Goal: Information Seeking & Learning: Learn about a topic

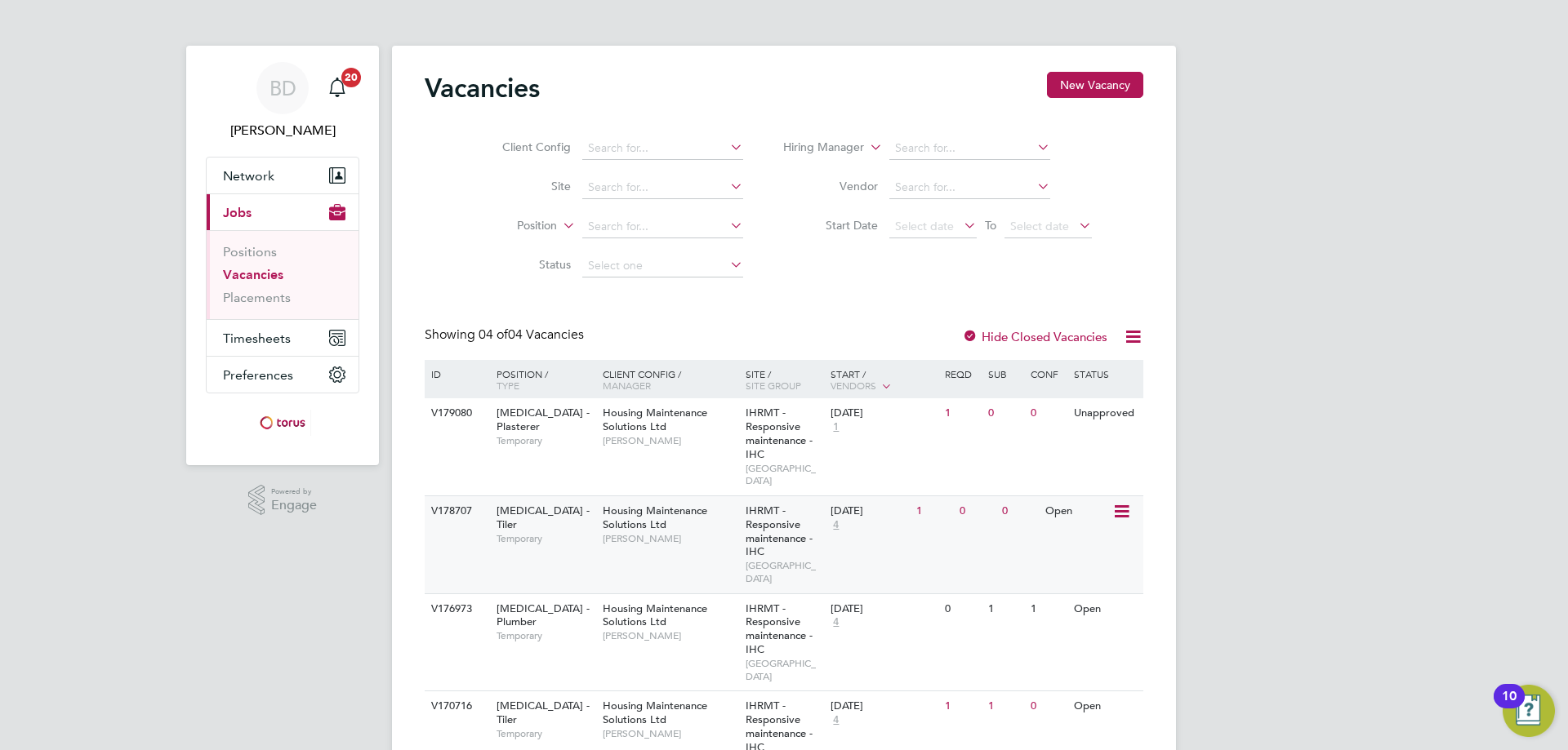
click at [1122, 503] on icon at bounding box center [1119, 512] width 16 height 19
click at [1082, 534] on li "View Details" at bounding box center [1080, 536] width 95 height 23
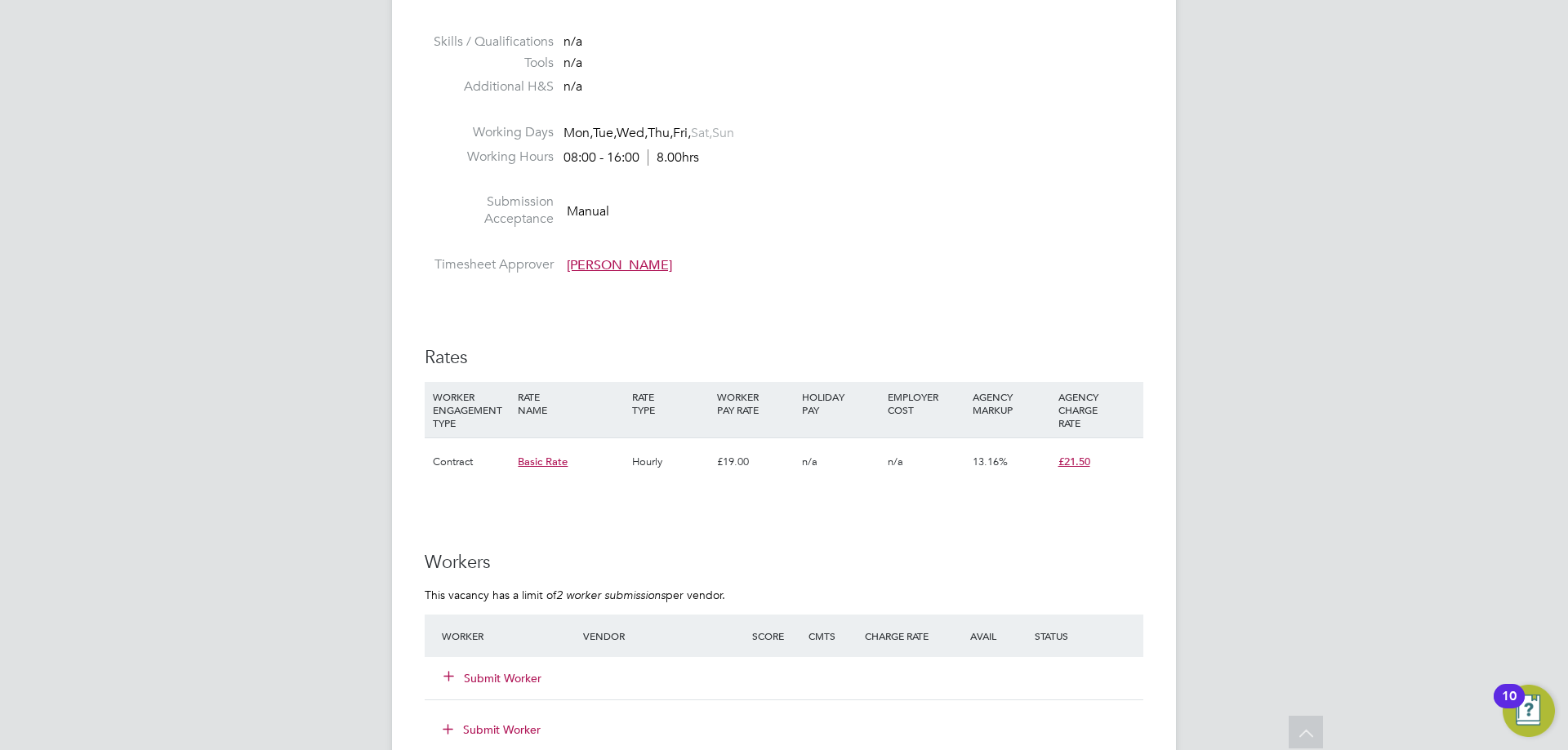
scroll to position [816, 0]
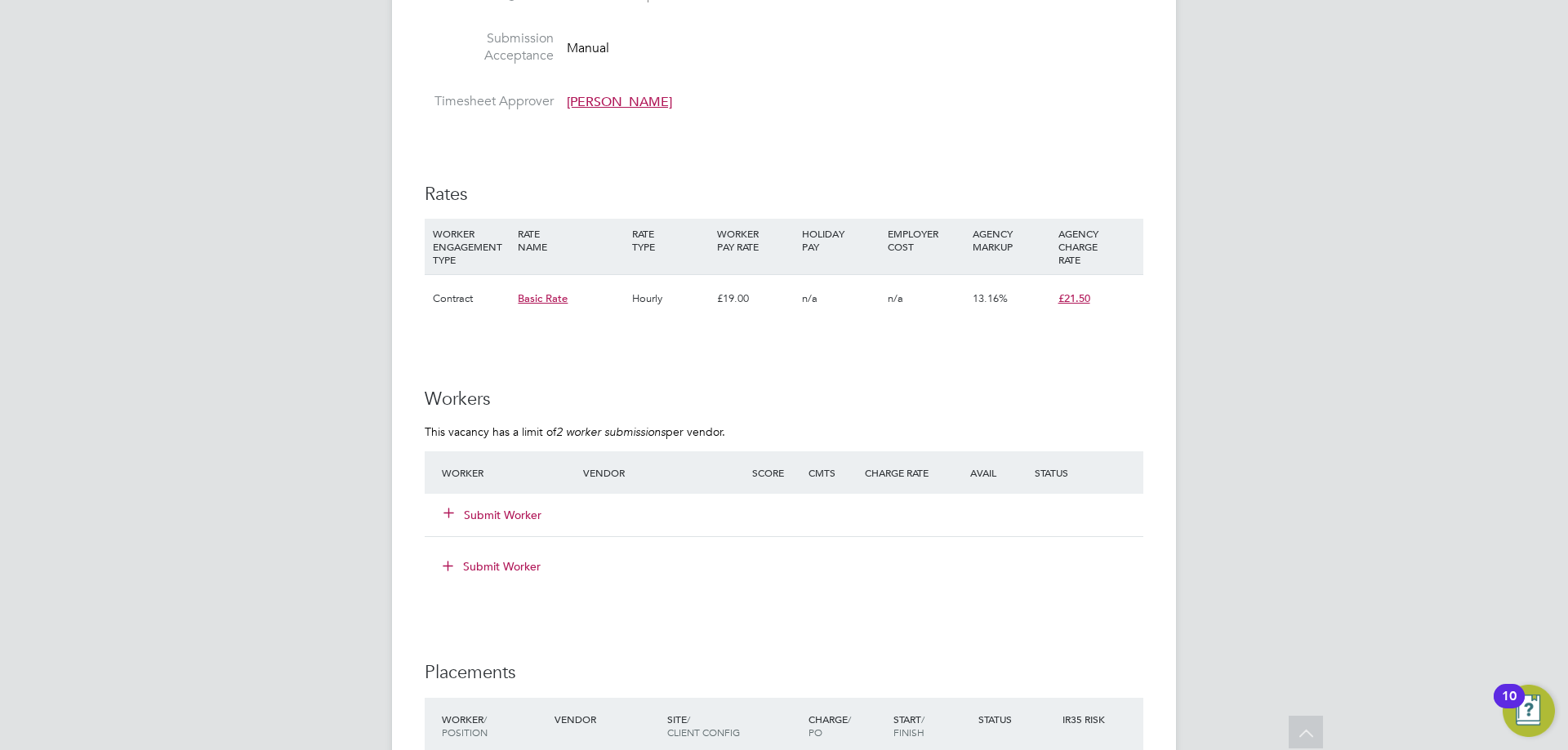
click at [1249, 566] on div "BD [PERSON_NAME] Notifications 20 Applications: Network Sites Workers Current p…" at bounding box center [784, 346] width 1568 height 2326
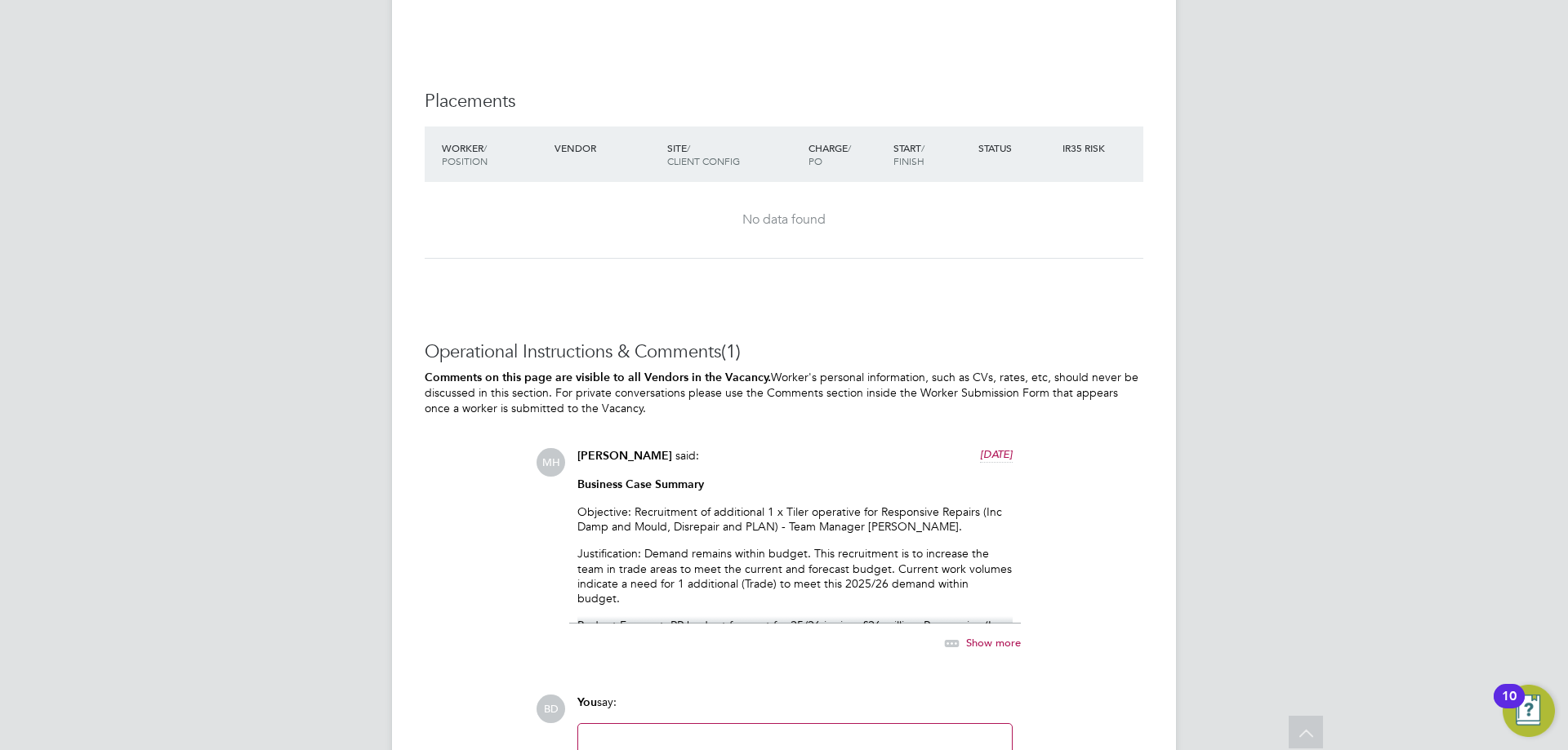
scroll to position [1470, 0]
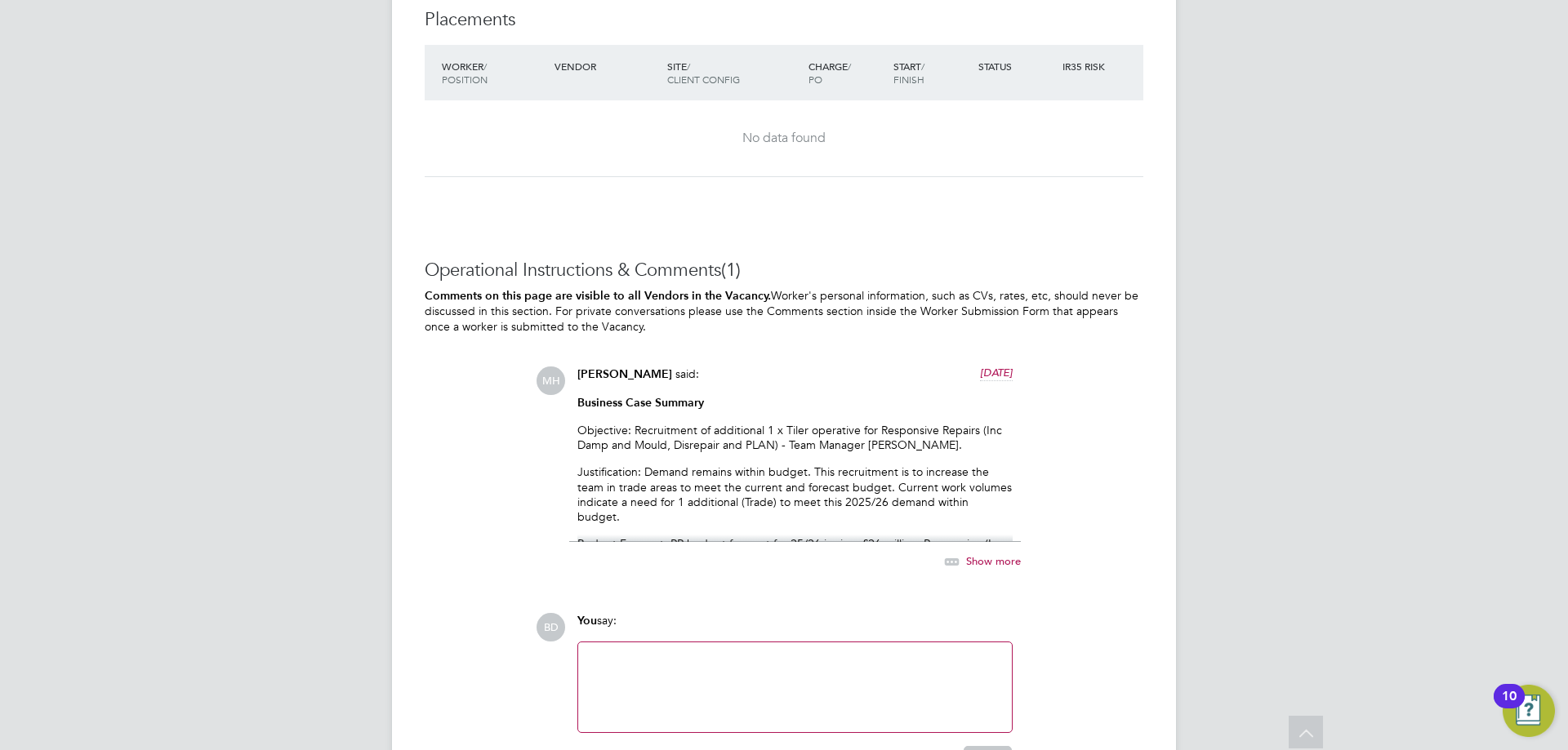
click at [842, 405] on p "Business Case Summary" at bounding box center [794, 403] width 435 height 15
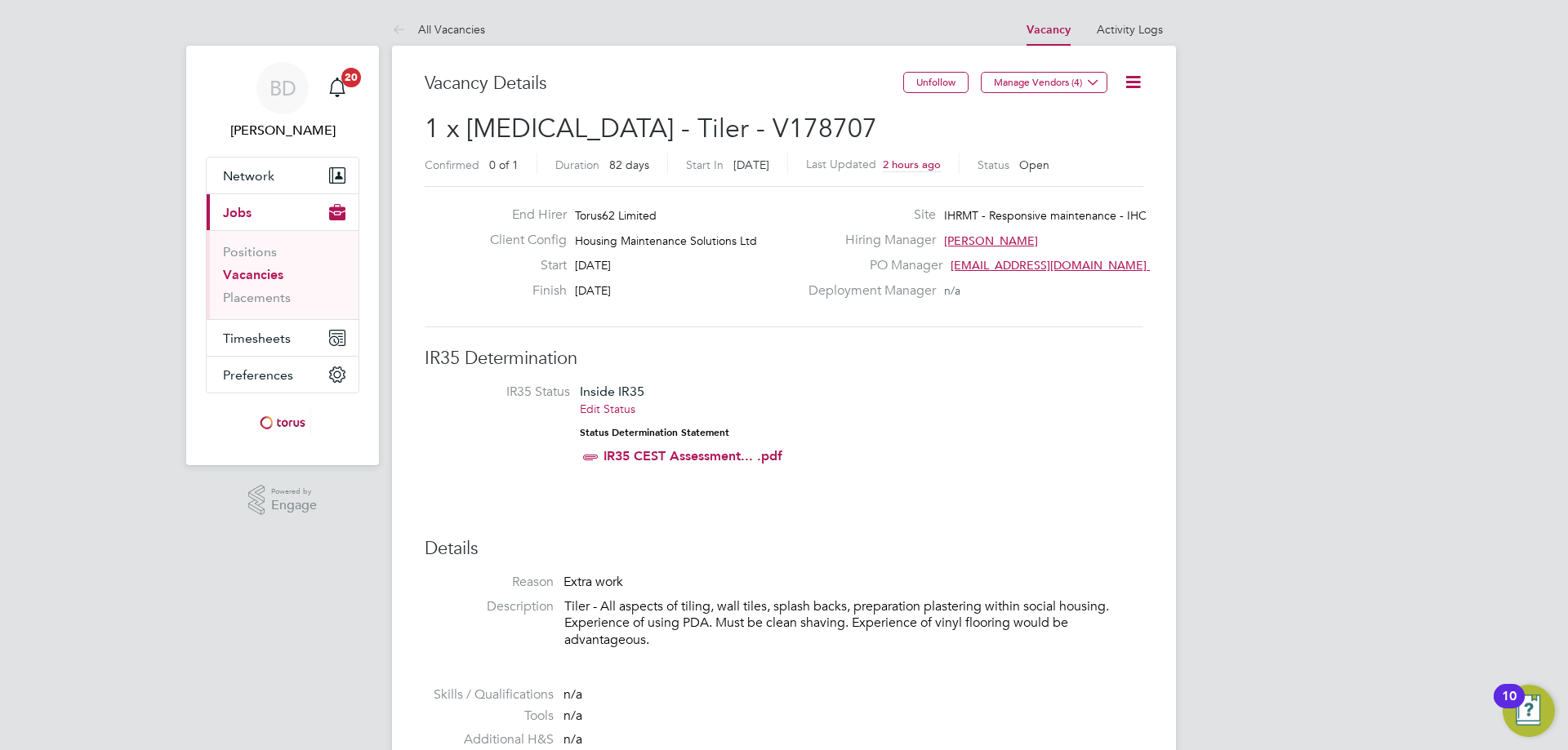
scroll to position [48, 114]
